Goal: Task Accomplishment & Management: Manage account settings

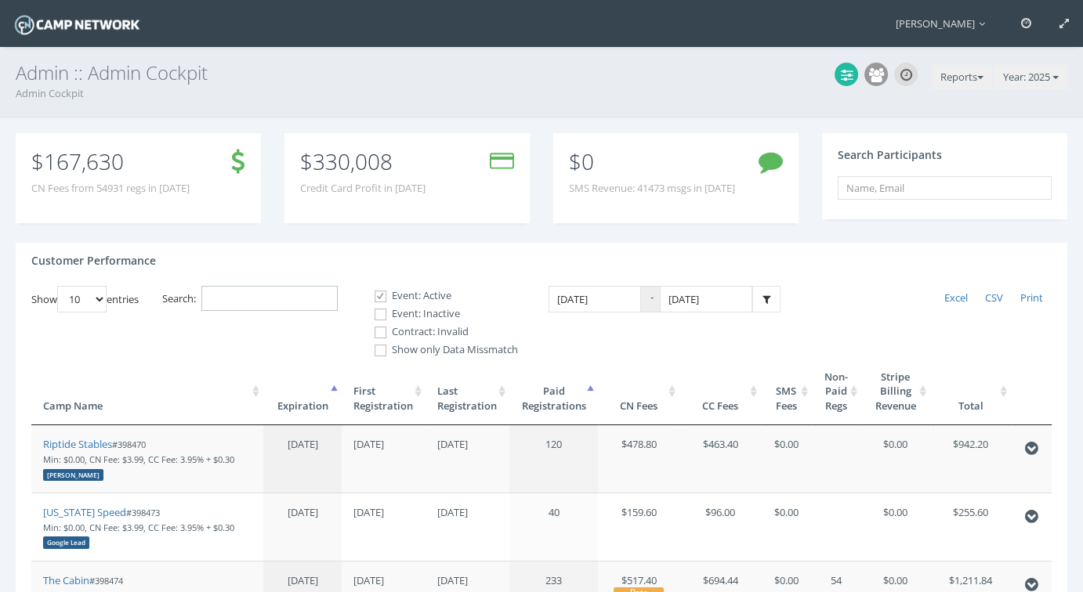
click at [255, 300] on input "Search:" at bounding box center [269, 299] width 136 height 26
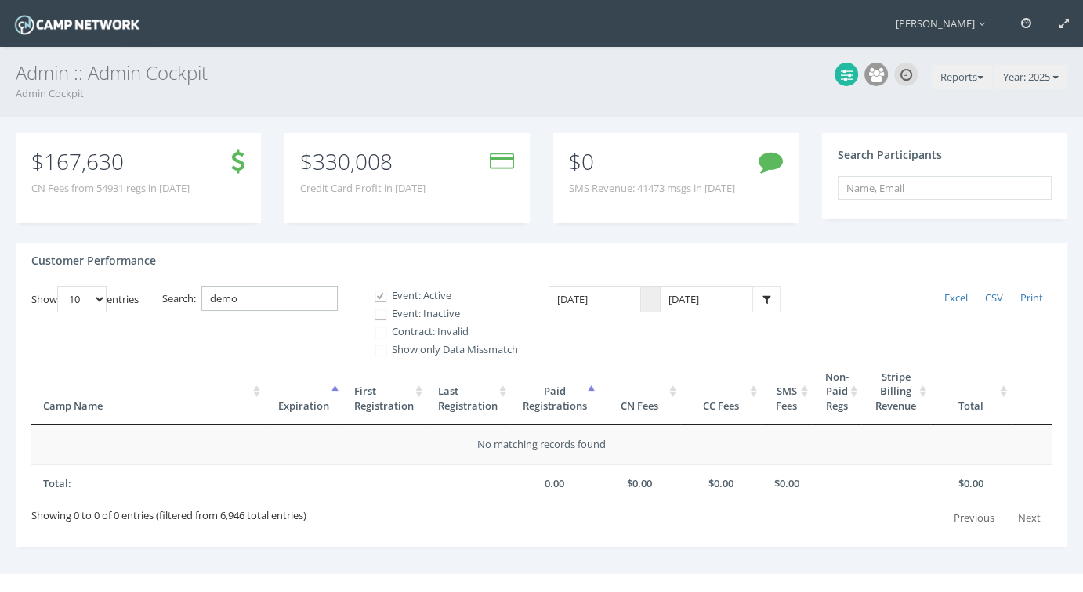
type input "demo"
click at [425, 324] on label "Contract: Invalid" at bounding box center [439, 332] width 157 height 16
click at [379, 325] on input "Contract: Invalid" at bounding box center [371, 332] width 15 height 15
checkbox input "true"
click at [419, 316] on label "Event: Inactive" at bounding box center [439, 314] width 157 height 16
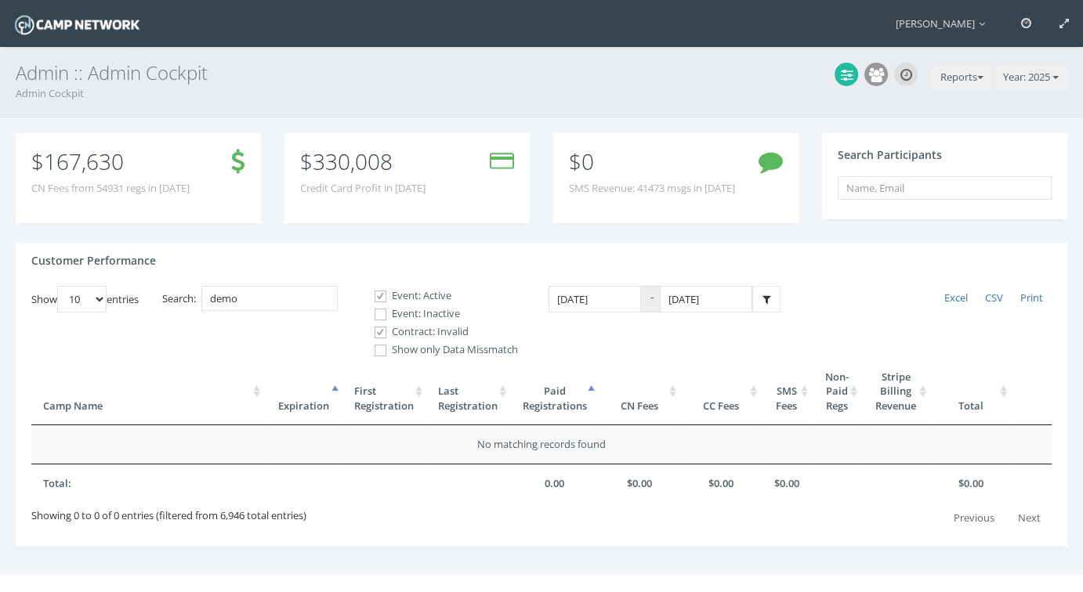
click at [379, 316] on input "Event: Inactive" at bounding box center [371, 314] width 15 height 15
checkbox input "true"
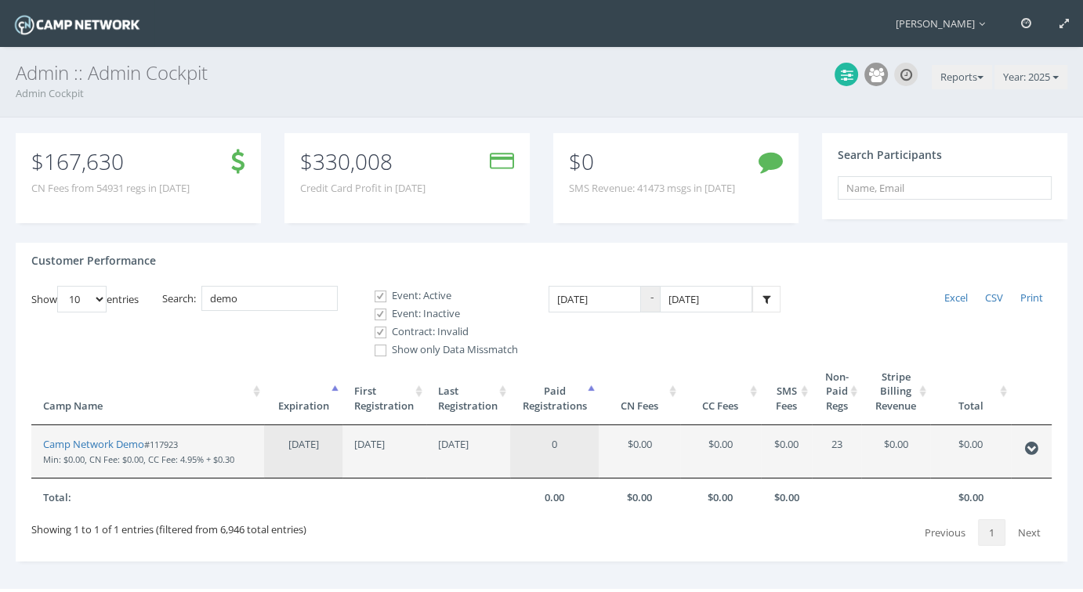
click at [125, 434] on td "Camp Network Demo #117923 Min: $0.00, CN Fee: $0.00, CC Fee: 4.95% + $0.30" at bounding box center [147, 451] width 233 height 52
click at [118, 443] on link "Camp Network Demo" at bounding box center [93, 444] width 101 height 14
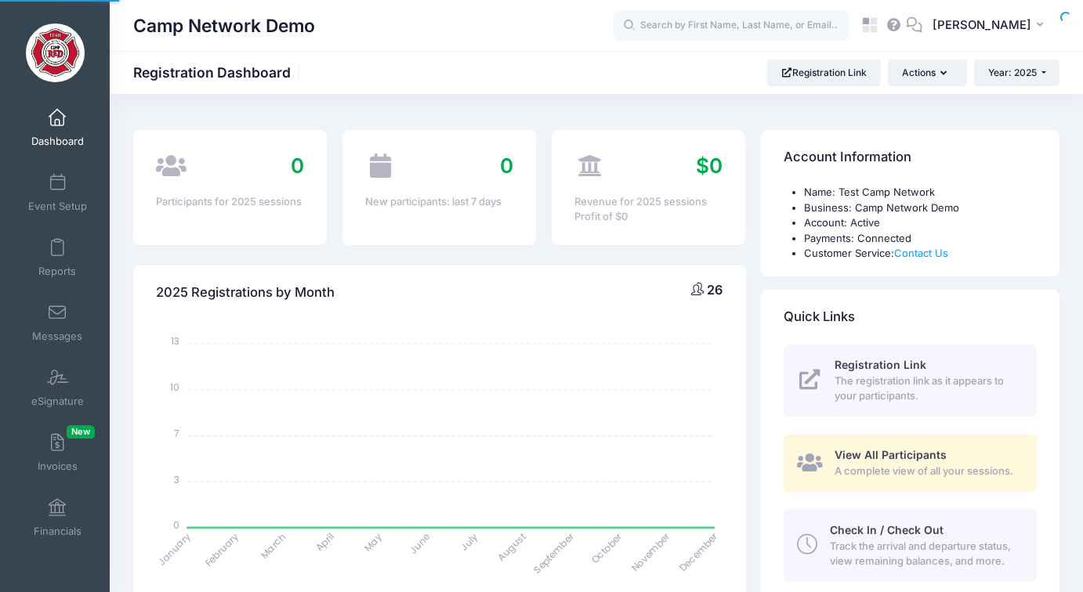
select select
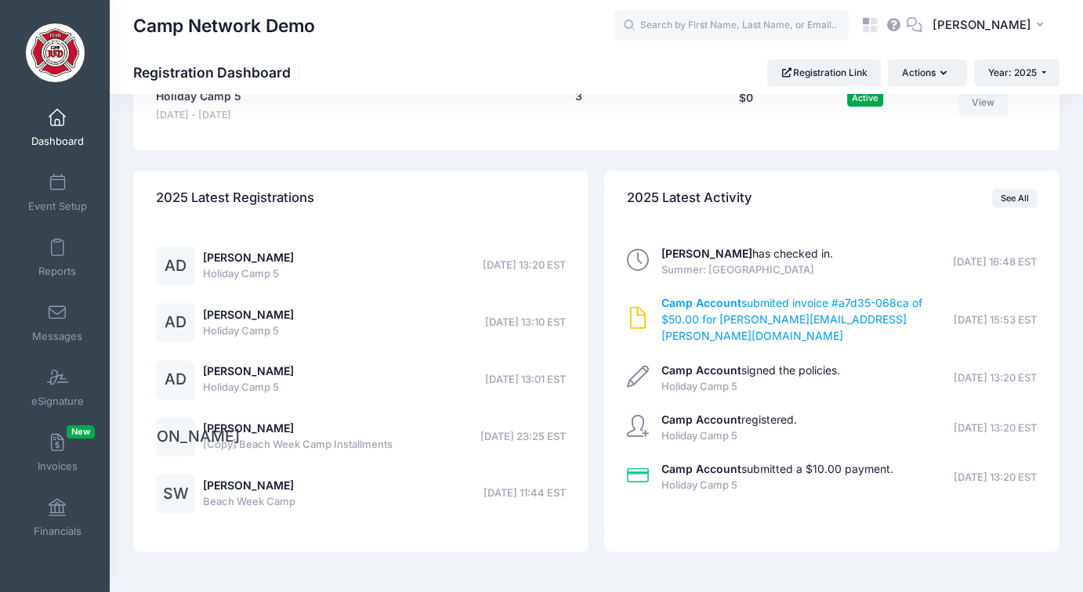
scroll to position [1914, 0]
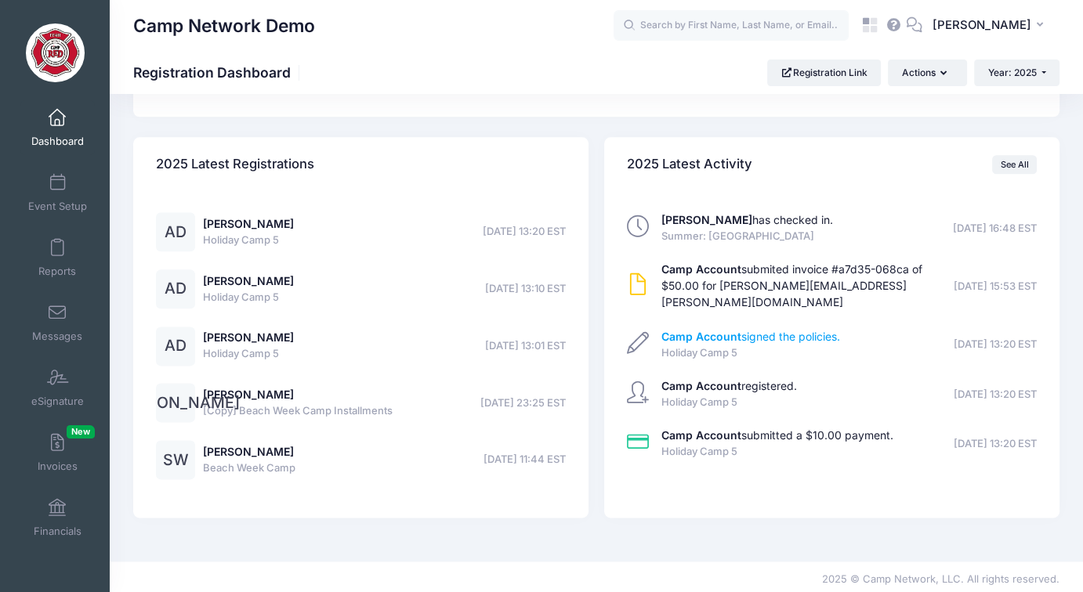
click at [762, 330] on link "Camp Account signed the policies." at bounding box center [750, 336] width 179 height 13
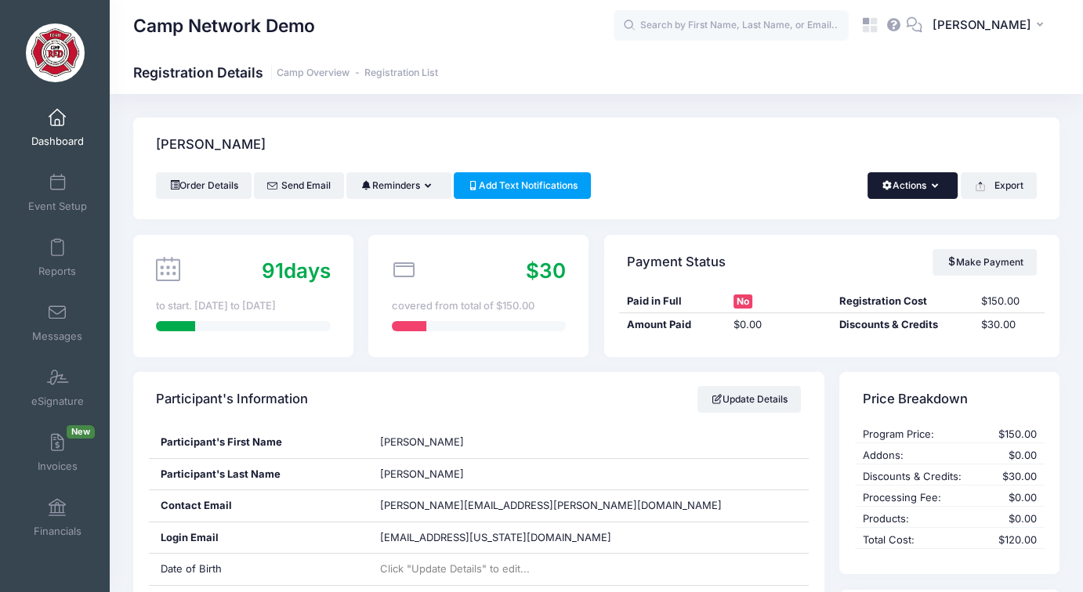
click at [925, 190] on button "Actions" at bounding box center [912, 185] width 90 height 27
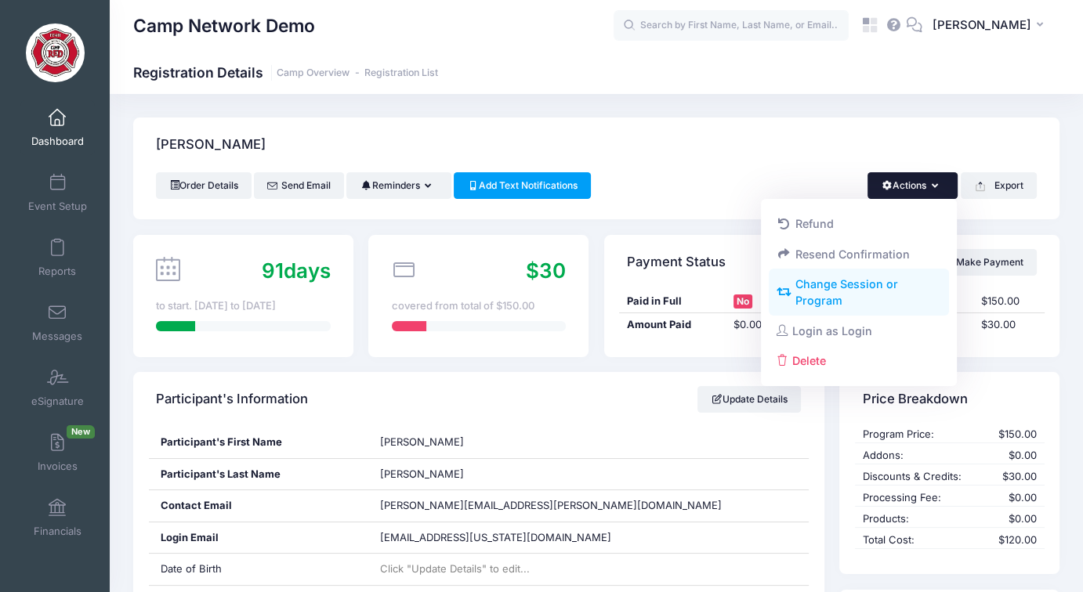
click at [840, 291] on link "Change Session or Program" at bounding box center [858, 292] width 181 height 47
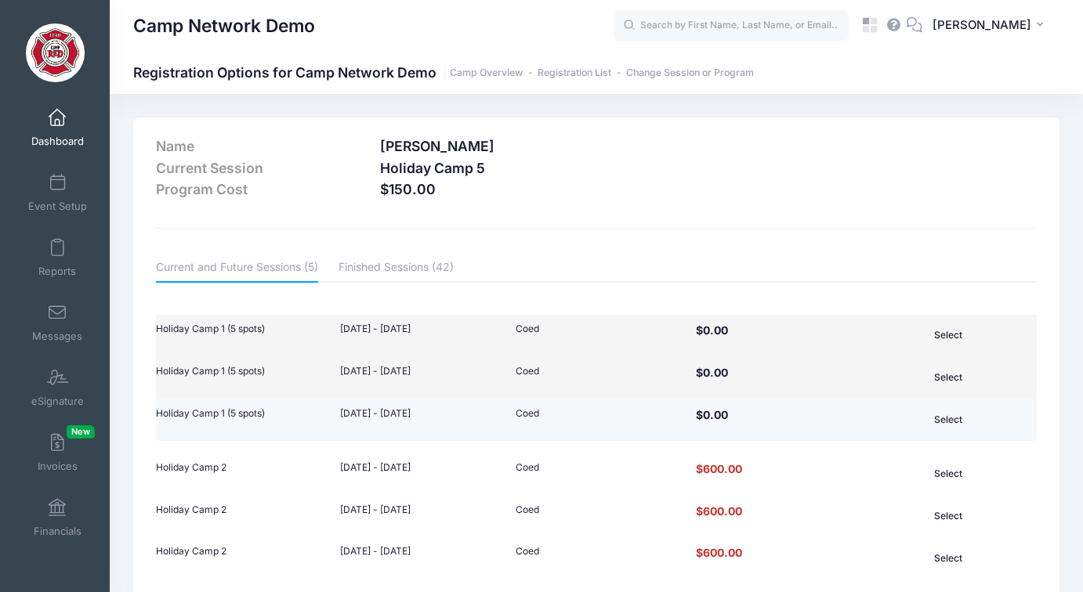
scroll to position [78, 0]
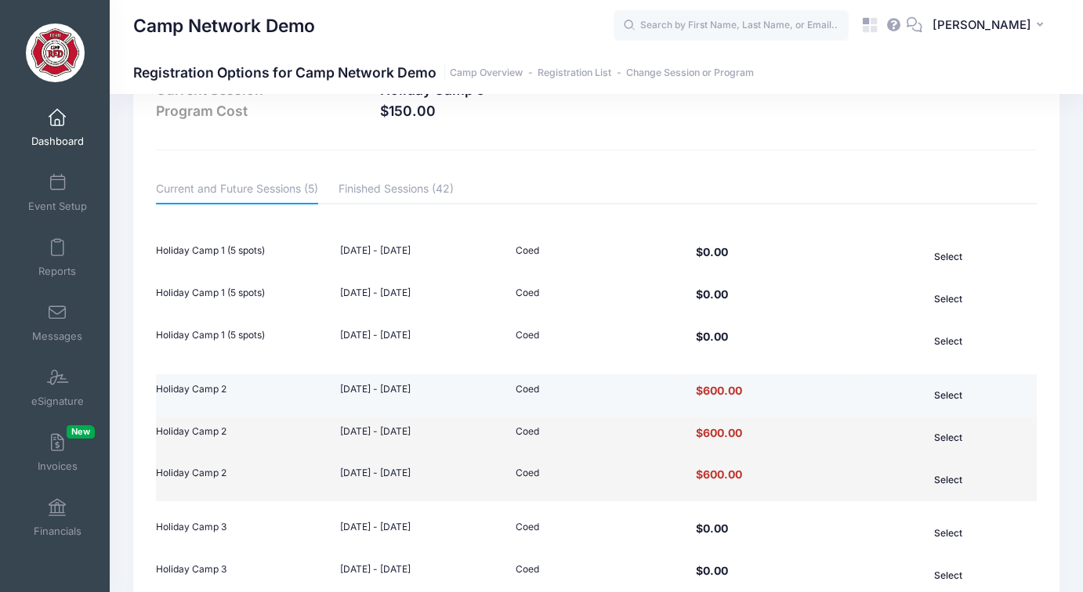
click at [944, 396] on button "Select" at bounding box center [948, 395] width 107 height 27
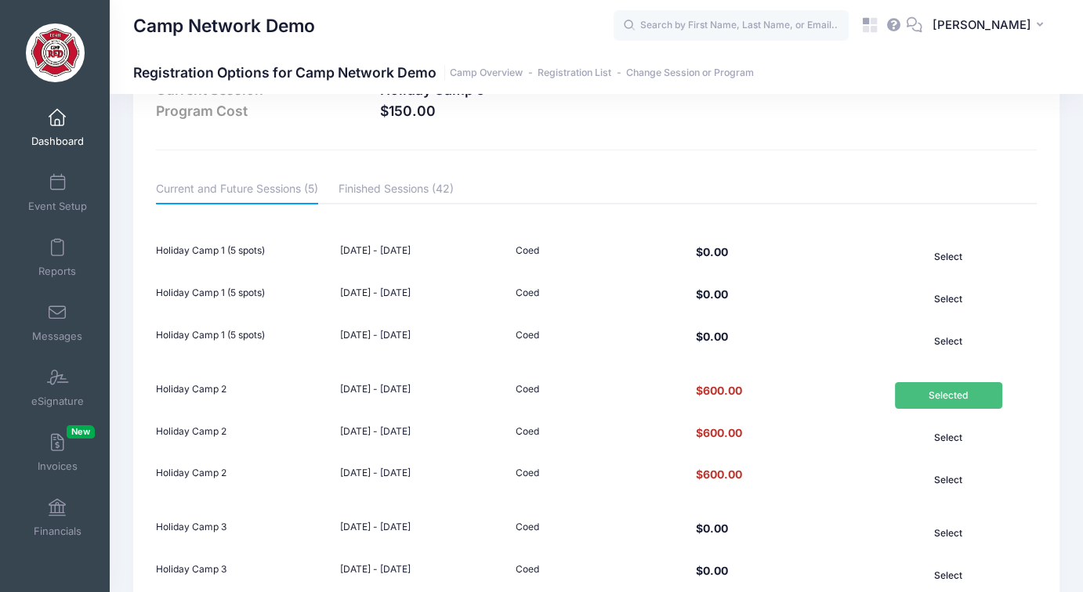
scroll to position [522, 0]
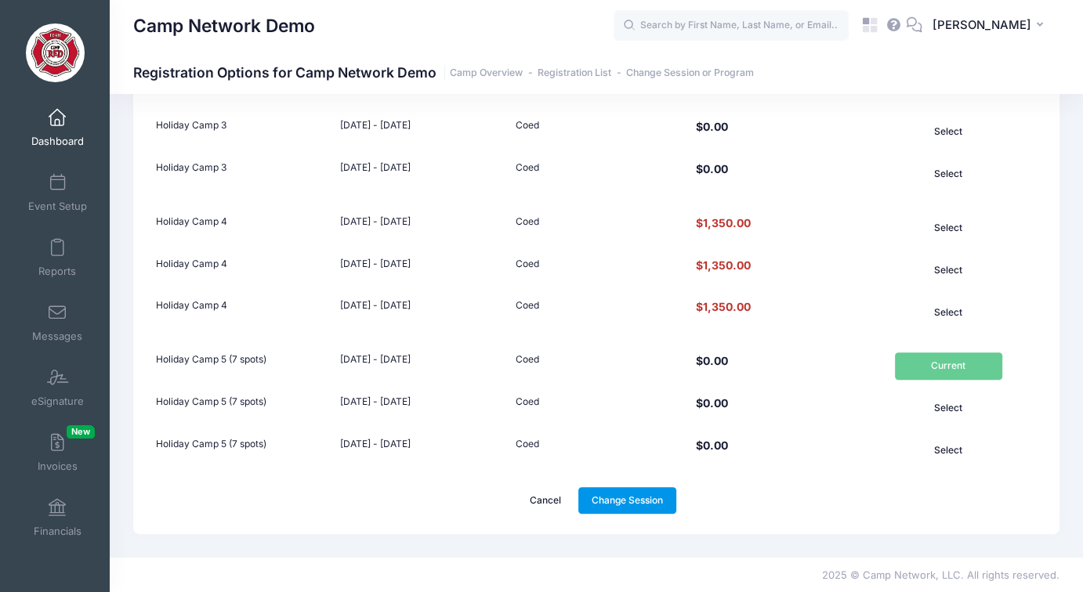
click at [649, 503] on link "Change Session" at bounding box center [627, 500] width 99 height 27
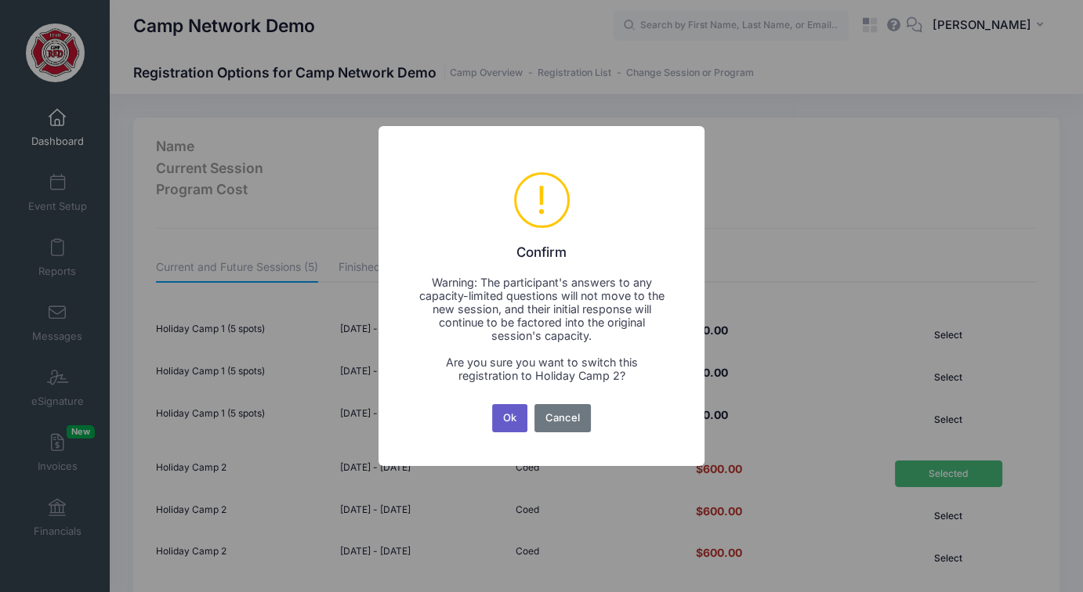
click at [501, 418] on button "Ok" at bounding box center [510, 418] width 36 height 28
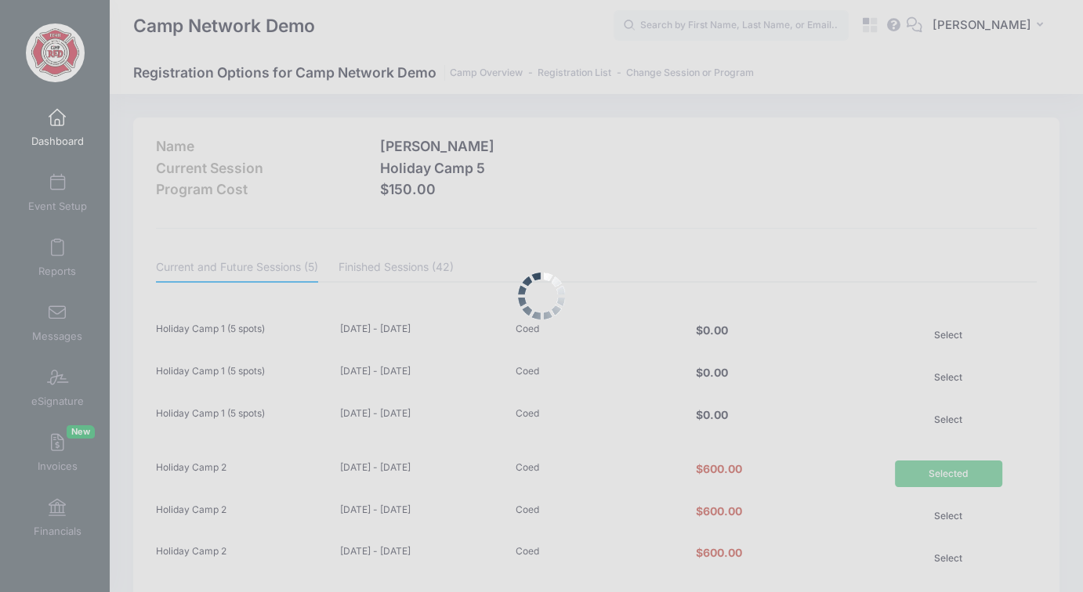
scroll to position [522, 0]
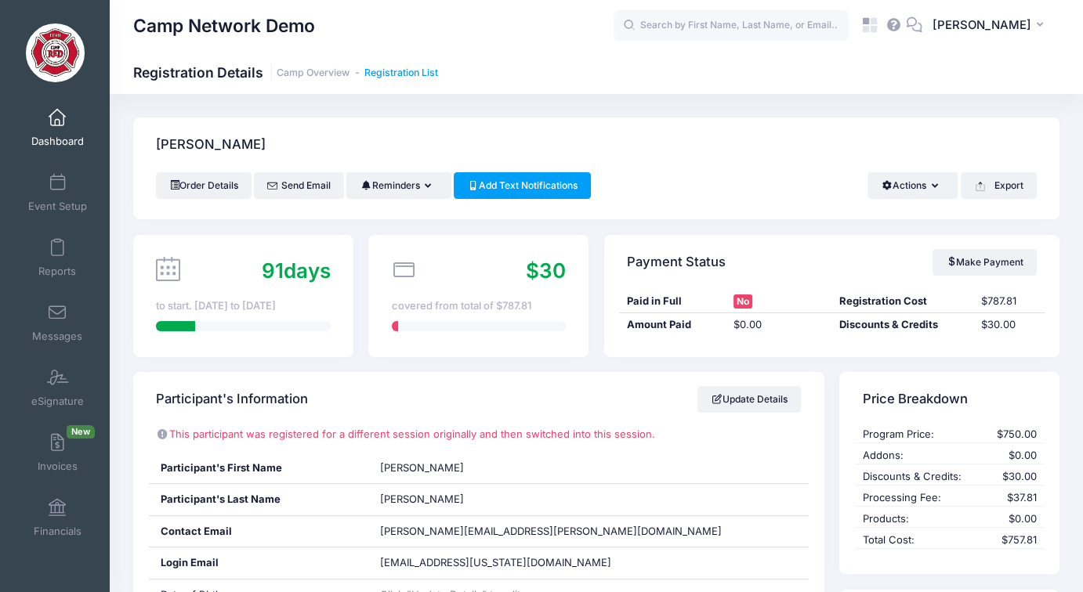
click at [390, 67] on link "Registration List" at bounding box center [401, 73] width 74 height 12
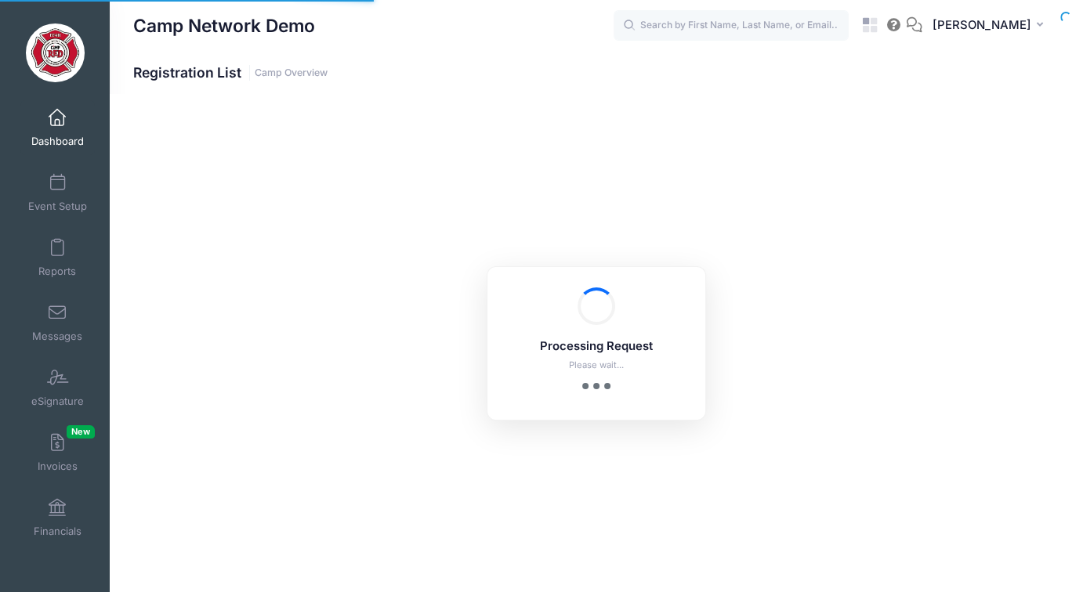
select select "10"
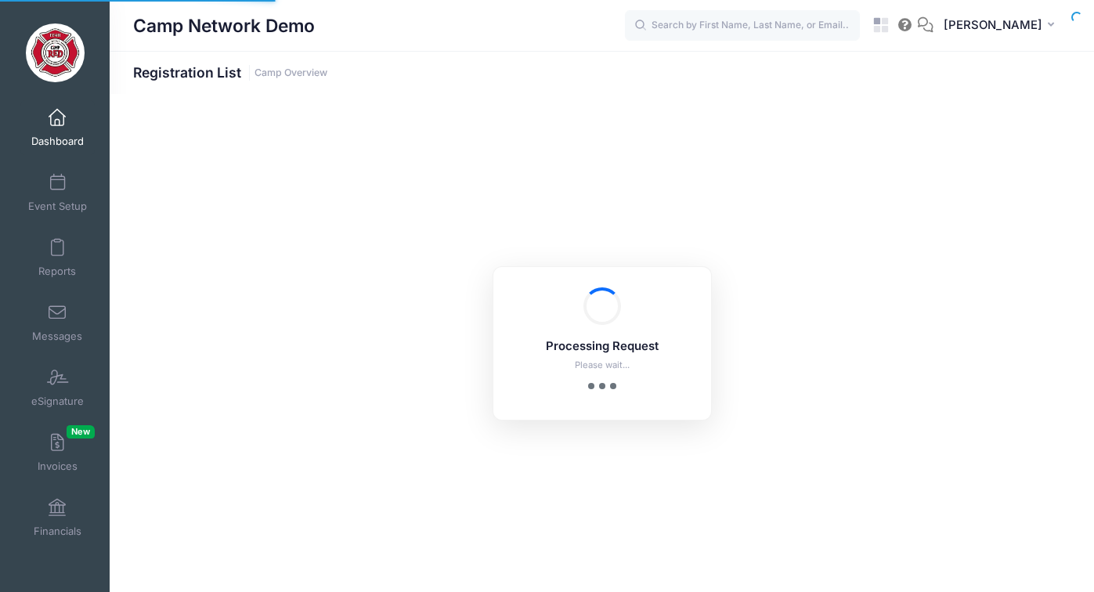
select select "10"
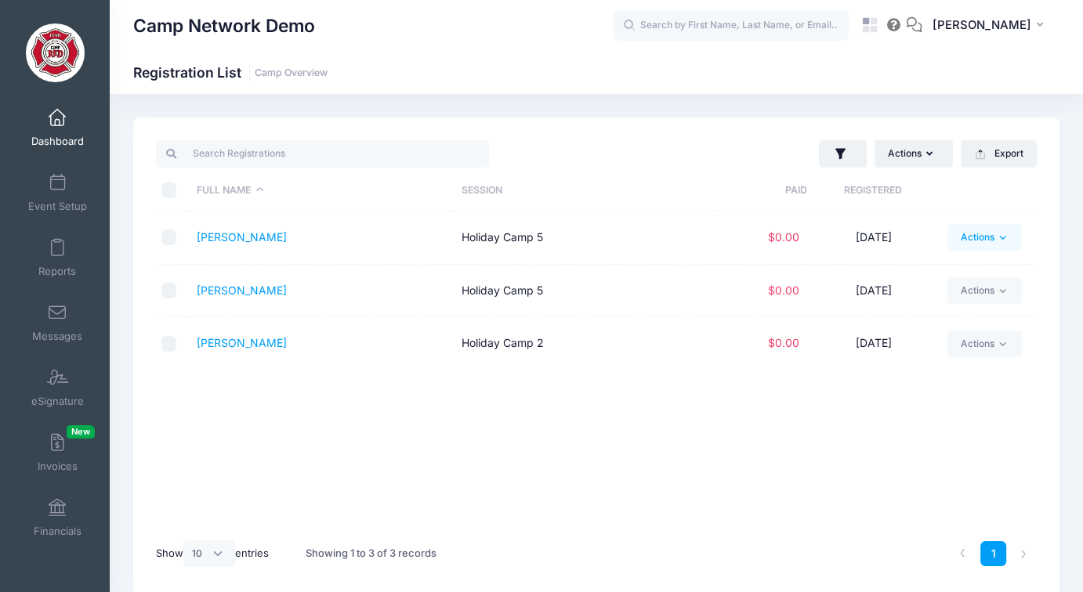
click at [969, 248] on link "Actions" at bounding box center [984, 237] width 74 height 27
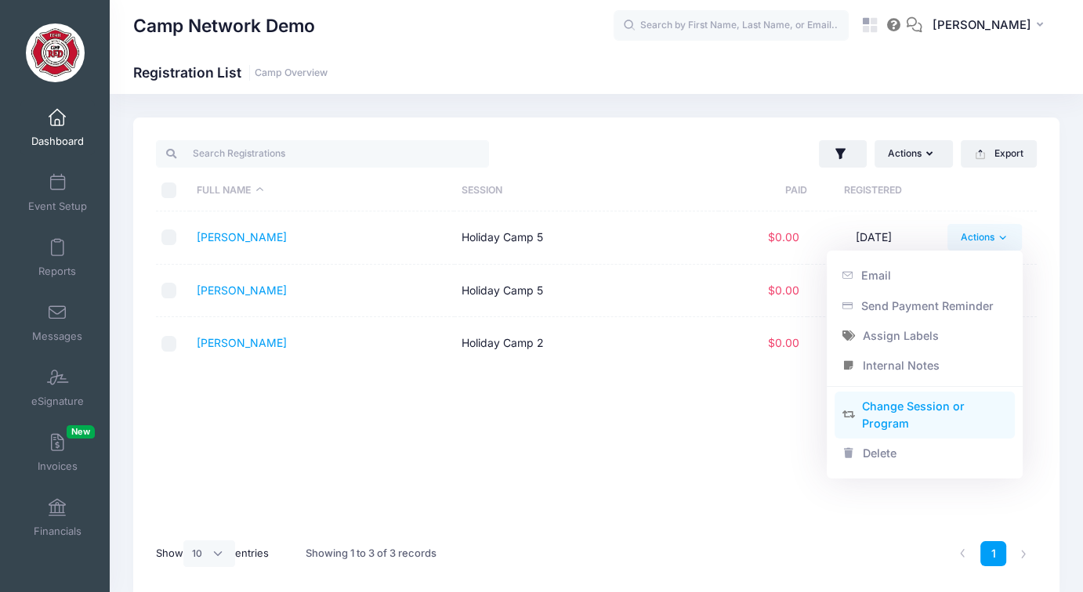
click at [909, 410] on link "Change Session or Program" at bounding box center [924, 415] width 181 height 47
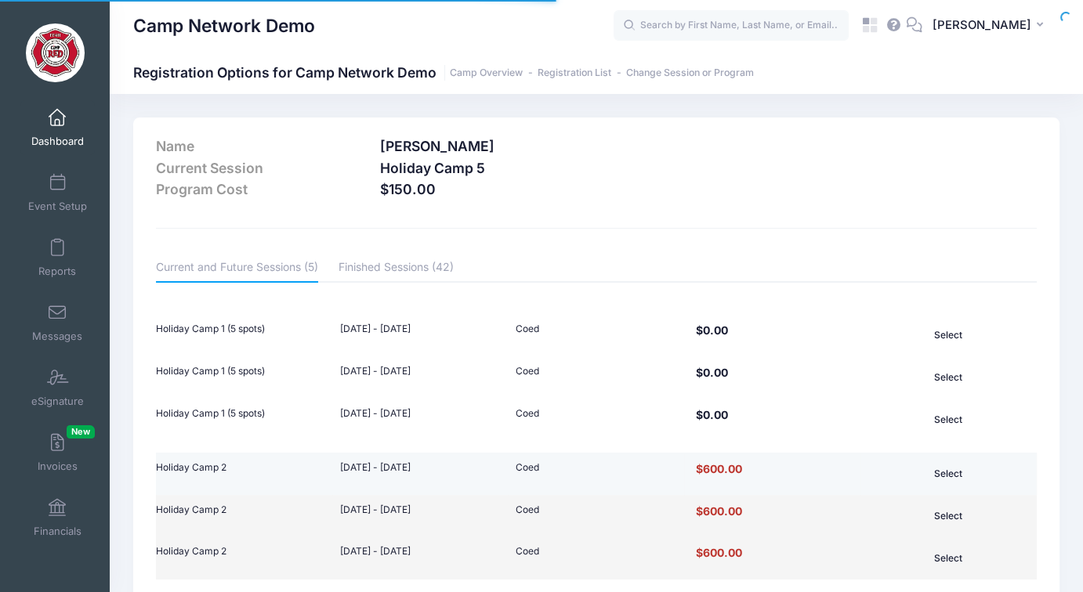
scroll to position [78, 0]
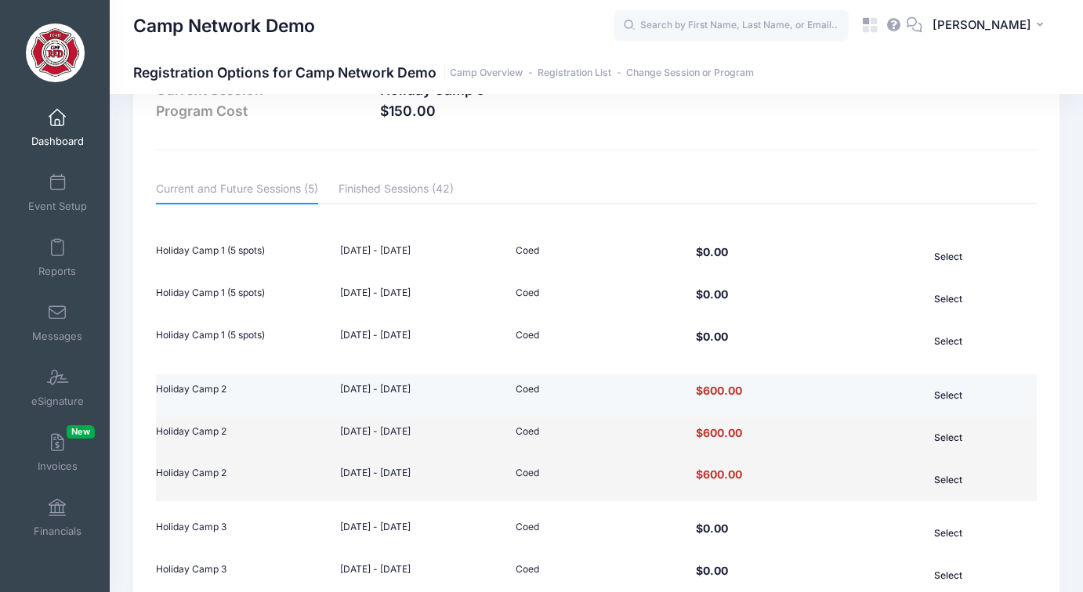
click at [949, 396] on button "Select" at bounding box center [948, 395] width 107 height 27
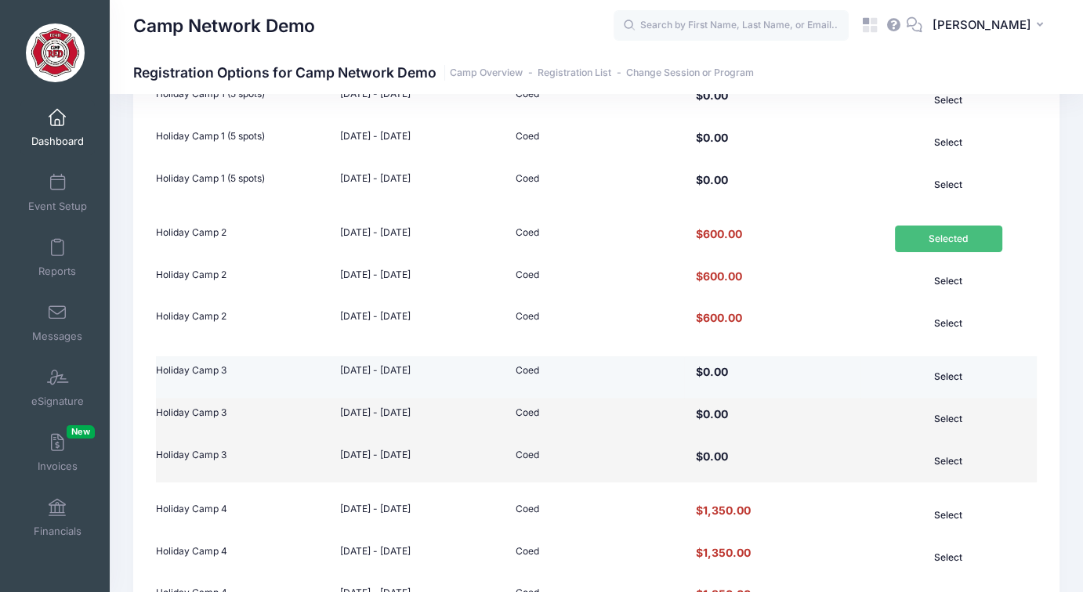
click at [938, 375] on button "Select" at bounding box center [948, 376] width 107 height 27
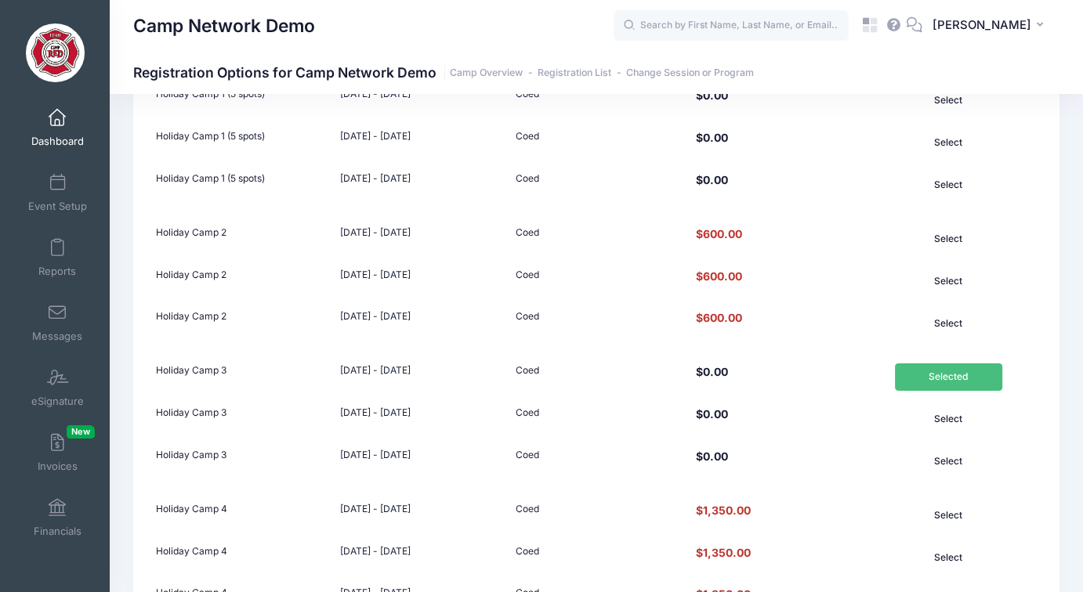
scroll to position [522, 0]
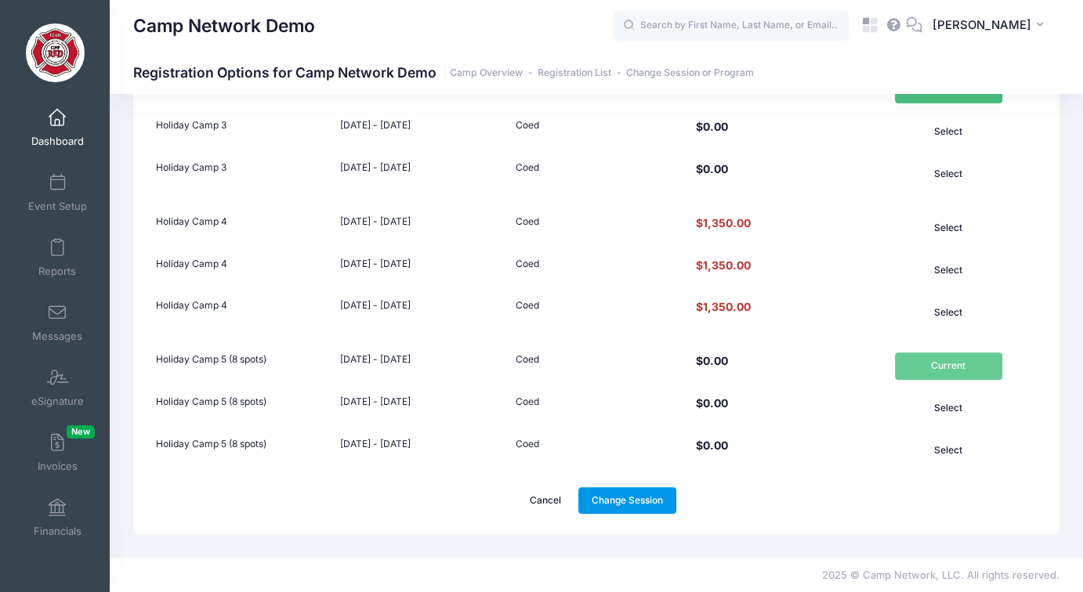
click at [641, 502] on link "Change Session" at bounding box center [627, 500] width 99 height 27
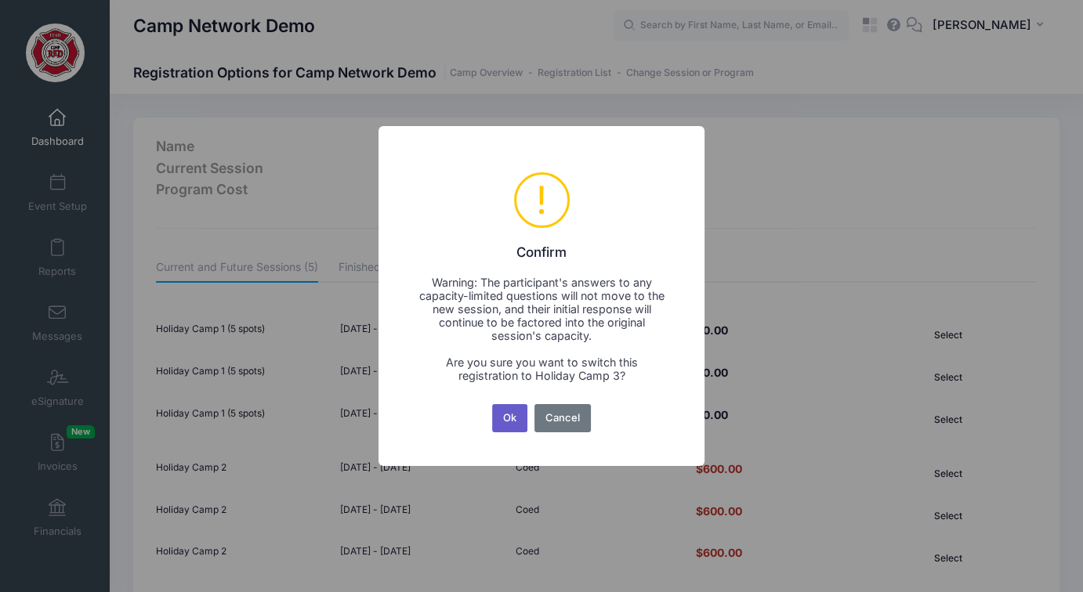
click at [506, 411] on button "Ok" at bounding box center [510, 418] width 36 height 28
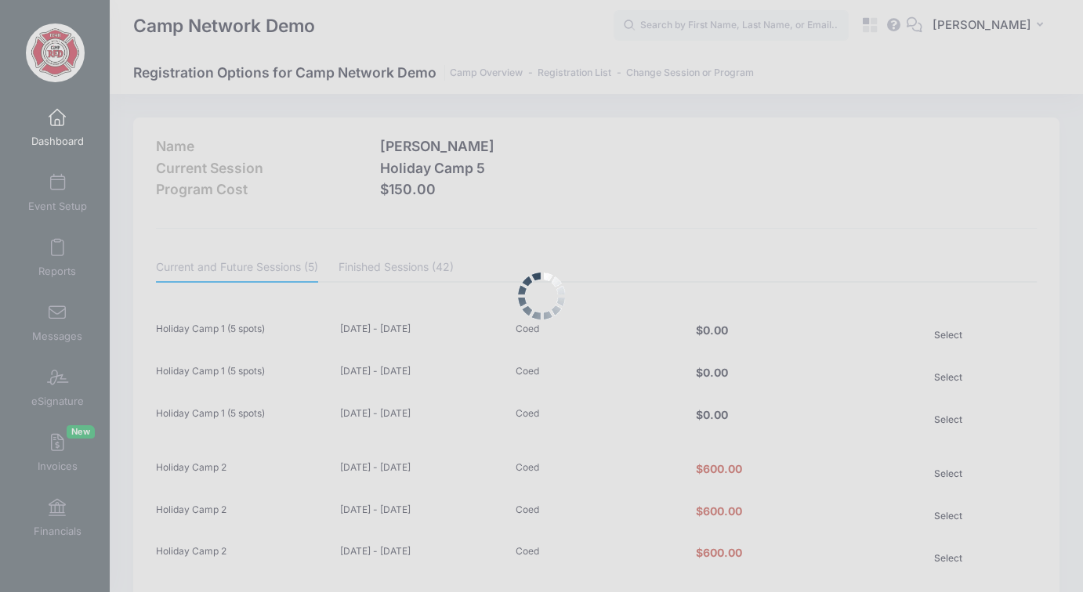
scroll to position [522, 0]
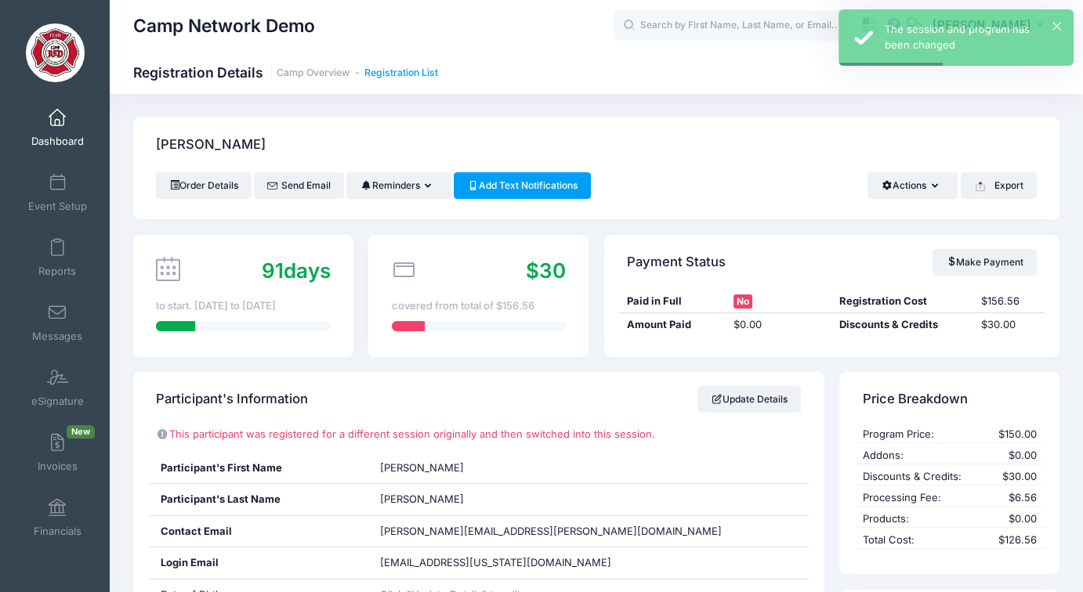
click at [390, 77] on link "Registration List" at bounding box center [401, 73] width 74 height 12
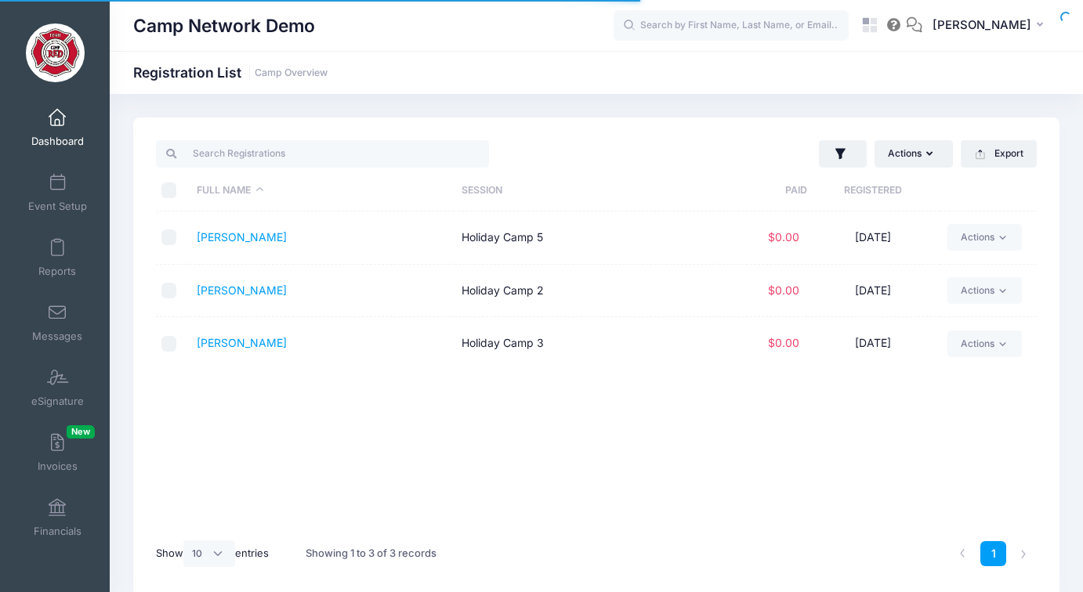
select select "10"
